Goal: Check status: Check status

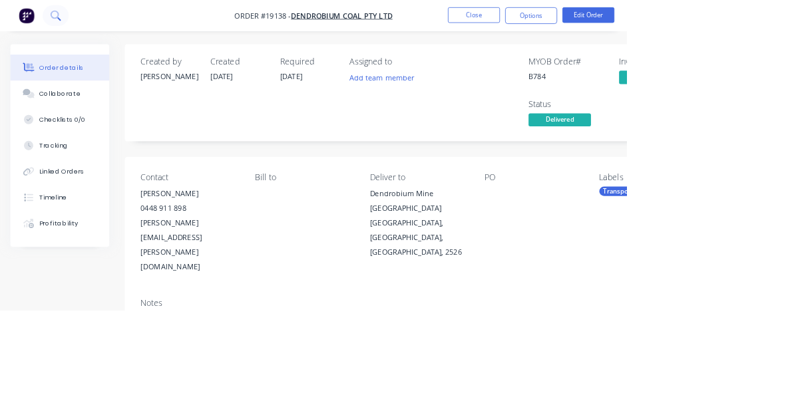
click at [75, 24] on icon at bounding box center [75, 24] width 5 height 5
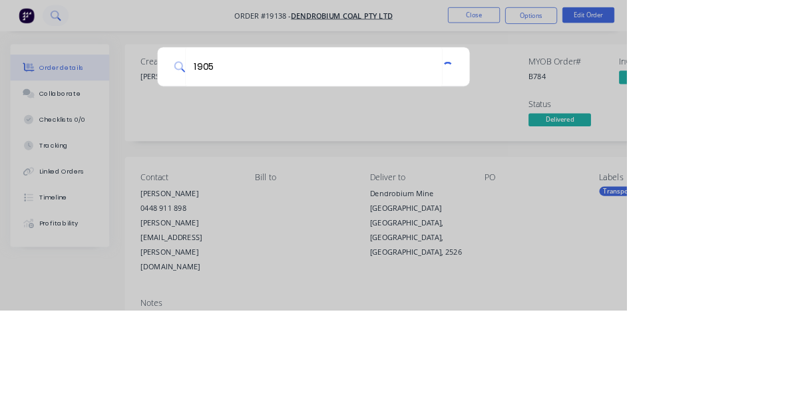
type input "19055"
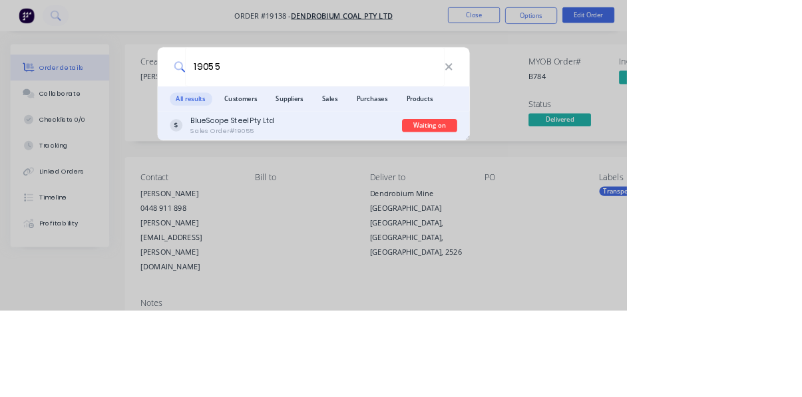
click at [433, 174] on div "BlueScope Steel Pty Ltd Sales Order #19055" at bounding box center [366, 161] width 298 height 26
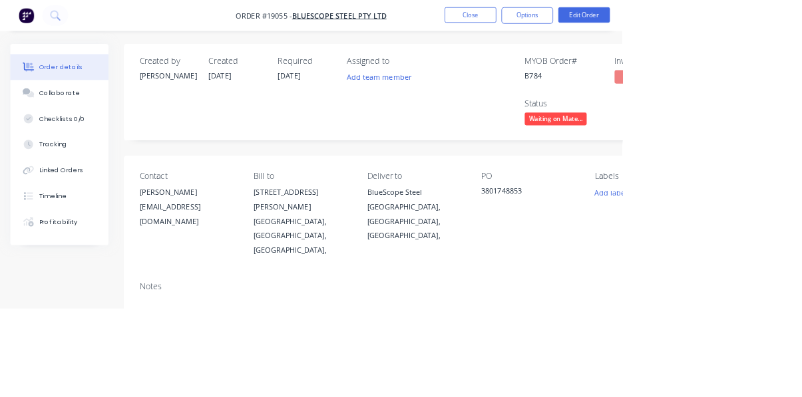
click at [730, 156] on span "Waiting on Mate..." at bounding box center [716, 153] width 80 height 17
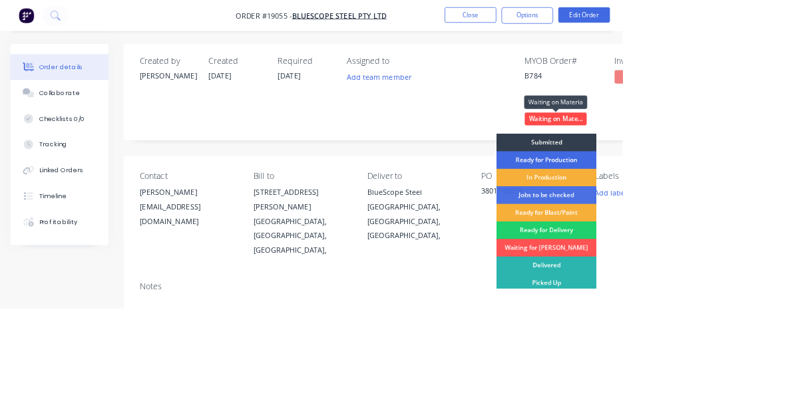
click at [722, 208] on div "Ready for Production" at bounding box center [704, 206] width 128 height 23
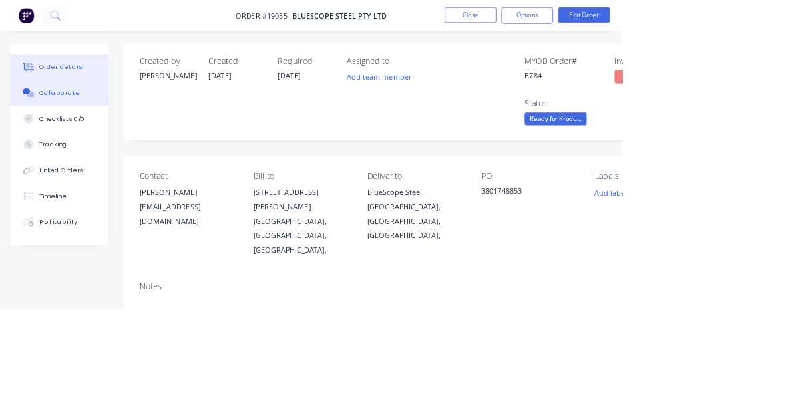
click at [67, 120] on div "Collaborate" at bounding box center [77, 120] width 53 height 12
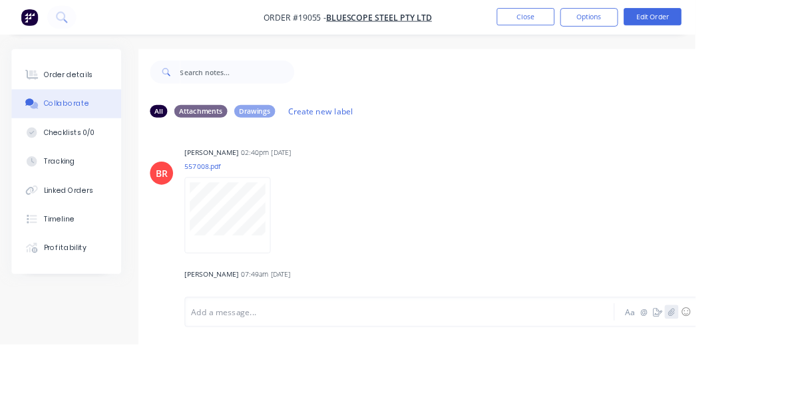
click at [774, 364] on icon "button" at bounding box center [774, 359] width 7 height 9
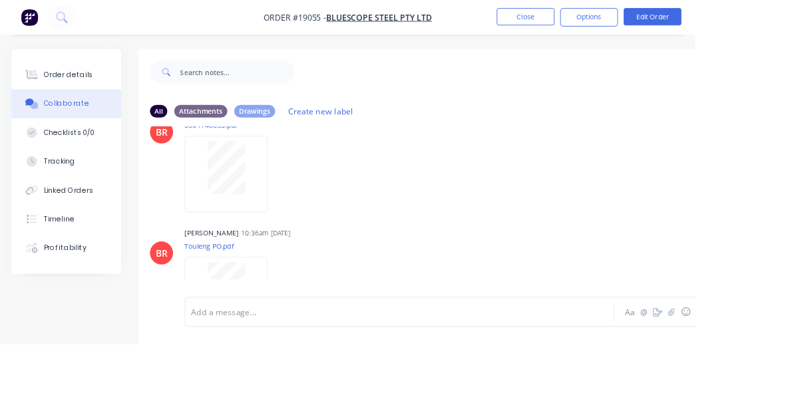
scroll to position [318, 0]
click at [75, 24] on icon at bounding box center [75, 24] width 5 height 5
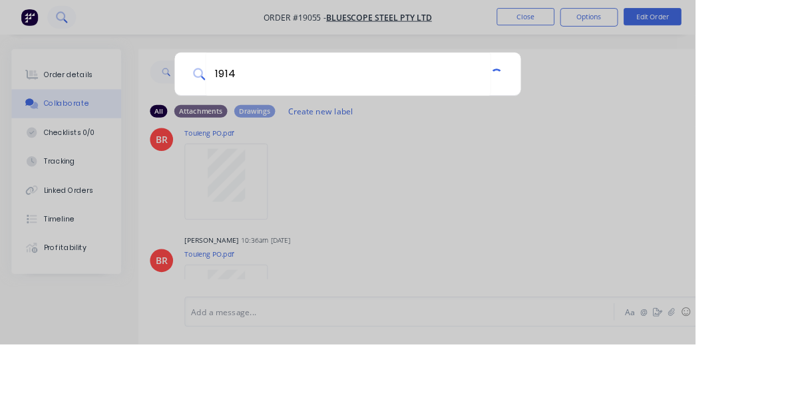
type input "19146"
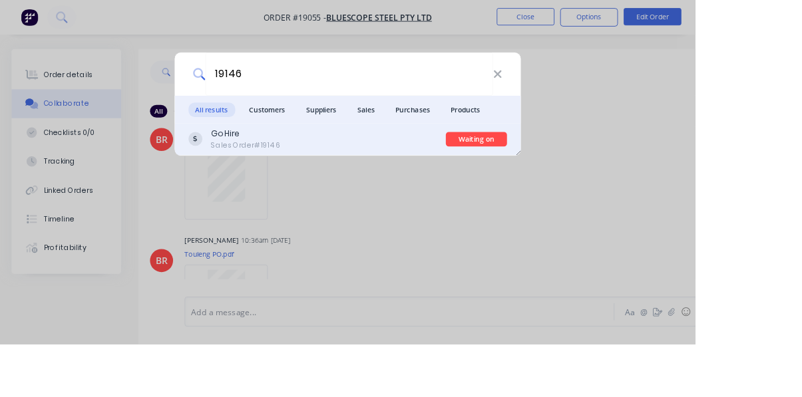
click at [407, 174] on div "Go Hire Sales Order #19146" at bounding box center [366, 161] width 298 height 26
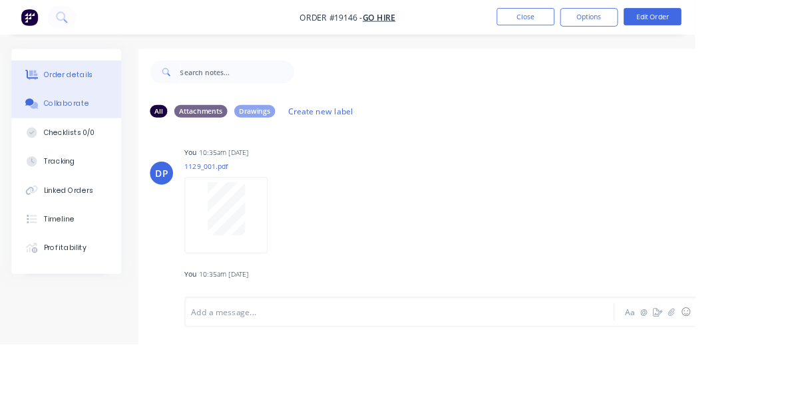
click at [69, 80] on button "Order details" at bounding box center [76, 86] width 126 height 33
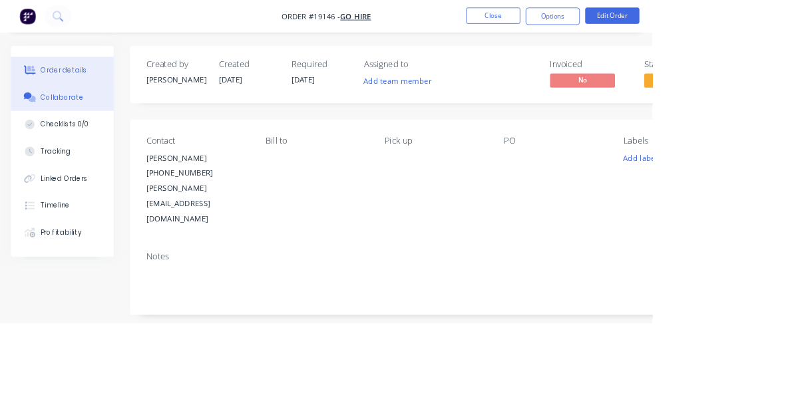
click at [67, 120] on div "Collaborate" at bounding box center [77, 120] width 53 height 12
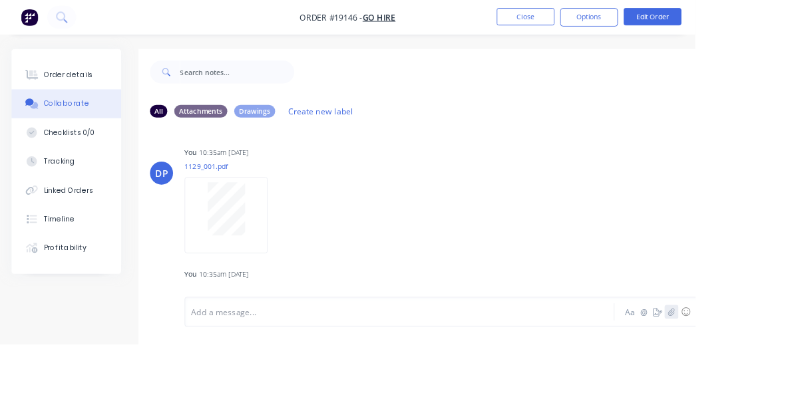
click at [775, 364] on icon "button" at bounding box center [774, 359] width 7 height 9
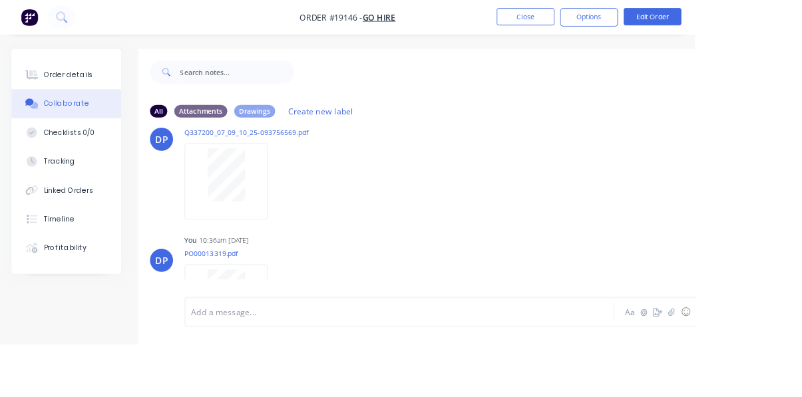
scroll to position [318, 0]
